Goal: Check status: Check status

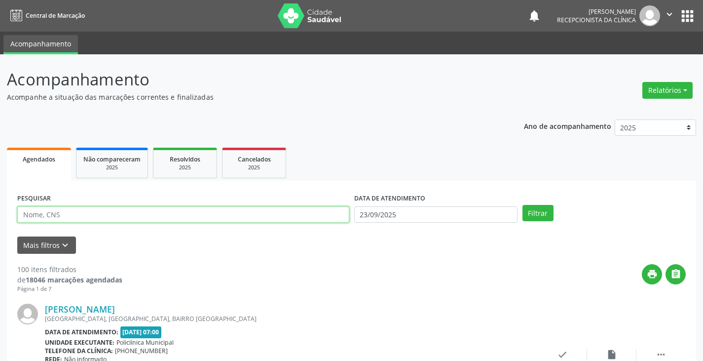
click at [260, 217] on input "text" at bounding box center [183, 214] width 332 height 17
click at [522, 205] on button "Filtrar" at bounding box center [537, 213] width 31 height 17
click at [242, 218] on input "[PERSON_NAME]" at bounding box center [183, 214] width 332 height 17
click at [522, 205] on button "Filtrar" at bounding box center [537, 213] width 31 height 17
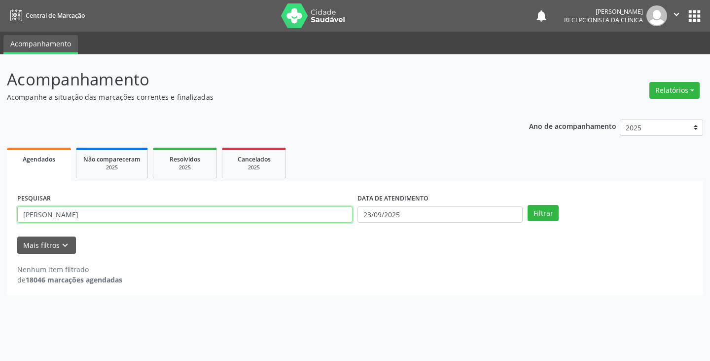
click at [28, 214] on input "[PERSON_NAME]" at bounding box center [184, 214] width 335 height 17
click at [528, 205] on button "Filtrar" at bounding box center [543, 213] width 31 height 17
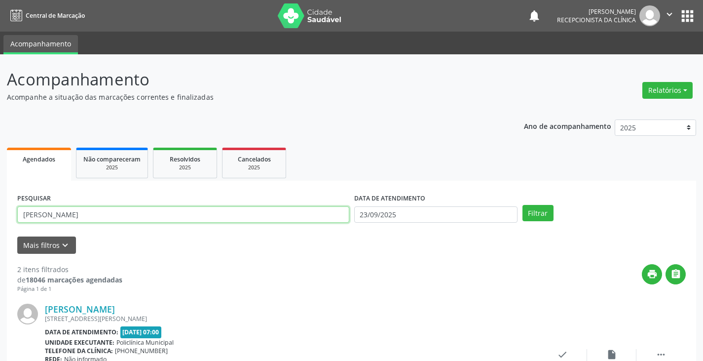
click at [257, 214] on input "[PERSON_NAME]" at bounding box center [183, 214] width 332 height 17
type input "e"
click at [522, 205] on button "Filtrar" at bounding box center [537, 213] width 31 height 17
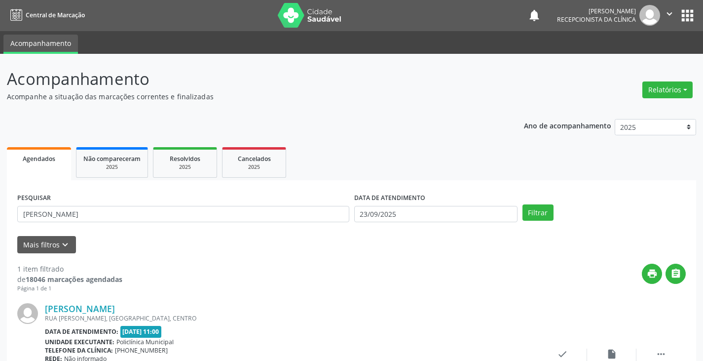
scroll to position [83, 0]
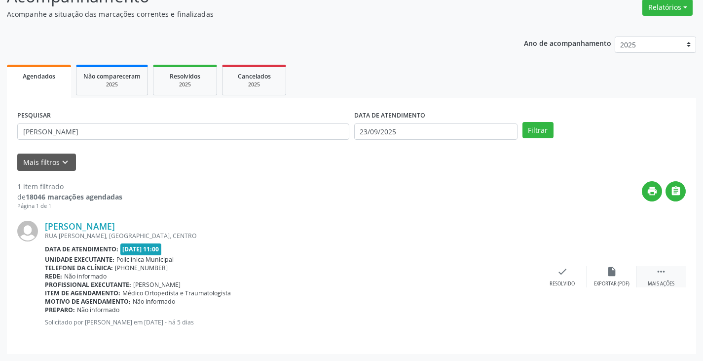
click at [662, 274] on icon "" at bounding box center [661, 271] width 11 height 11
click at [516, 273] on icon "print" at bounding box center [513, 271] width 11 height 11
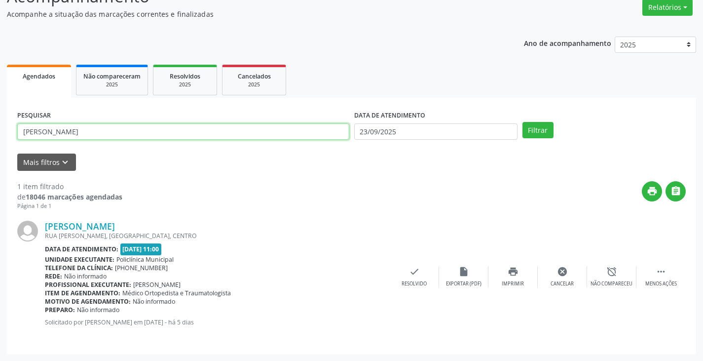
click at [252, 132] on input "[PERSON_NAME]" at bounding box center [183, 131] width 332 height 17
type input "a"
type input "vitori"
click at [522, 122] on button "Filtrar" at bounding box center [537, 130] width 31 height 17
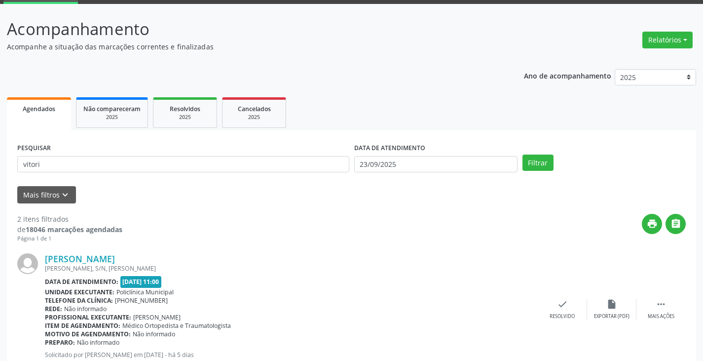
scroll to position [197, 0]
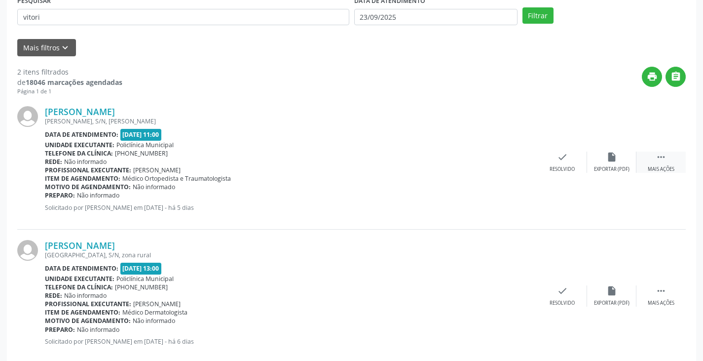
drag, startPoint x: 667, startPoint y: 165, endPoint x: 645, endPoint y: 162, distance: 21.8
click at [662, 164] on div " Mais ações" at bounding box center [660, 161] width 49 height 21
click at [514, 160] on icon "print" at bounding box center [513, 156] width 11 height 11
